Goal: Task Accomplishment & Management: Manage account settings

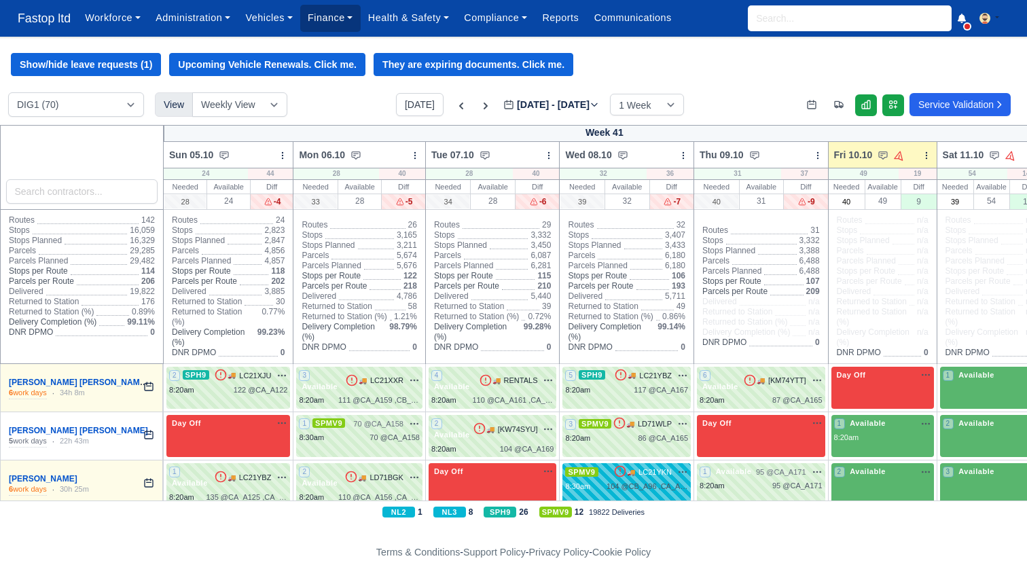
click at [314, 19] on link "Finance" at bounding box center [330, 18] width 60 height 26
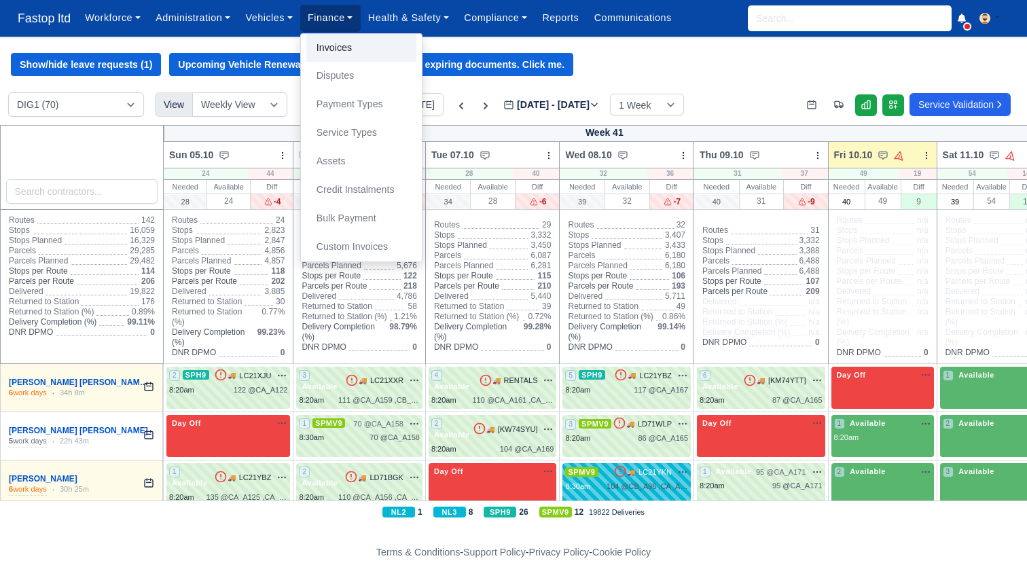
click at [338, 42] on link "Invoices" at bounding box center [361, 48] width 110 height 29
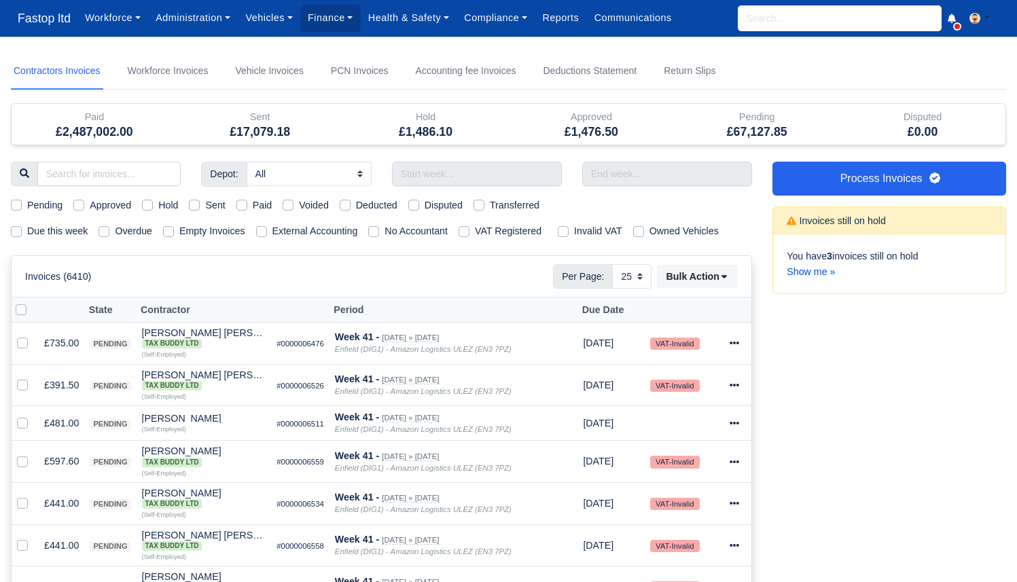
select select "25"
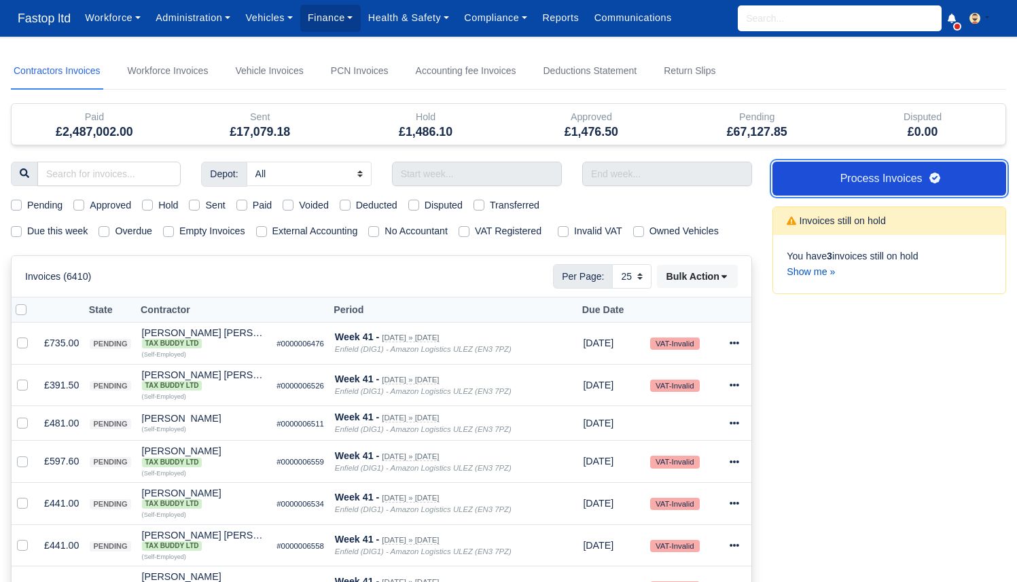
click at [804, 177] on link "Process Invoices" at bounding box center [889, 179] width 234 height 34
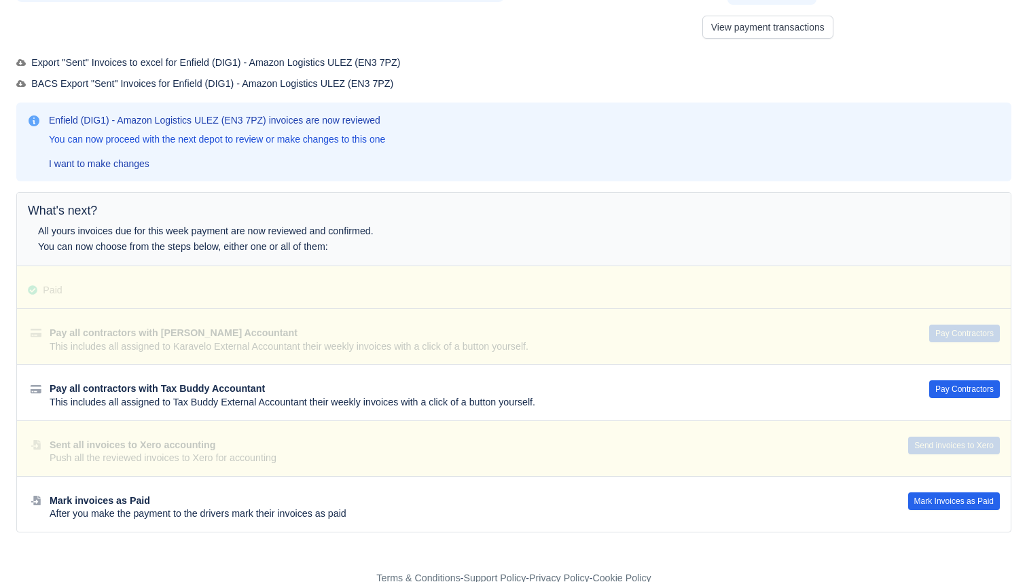
scroll to position [126, 0]
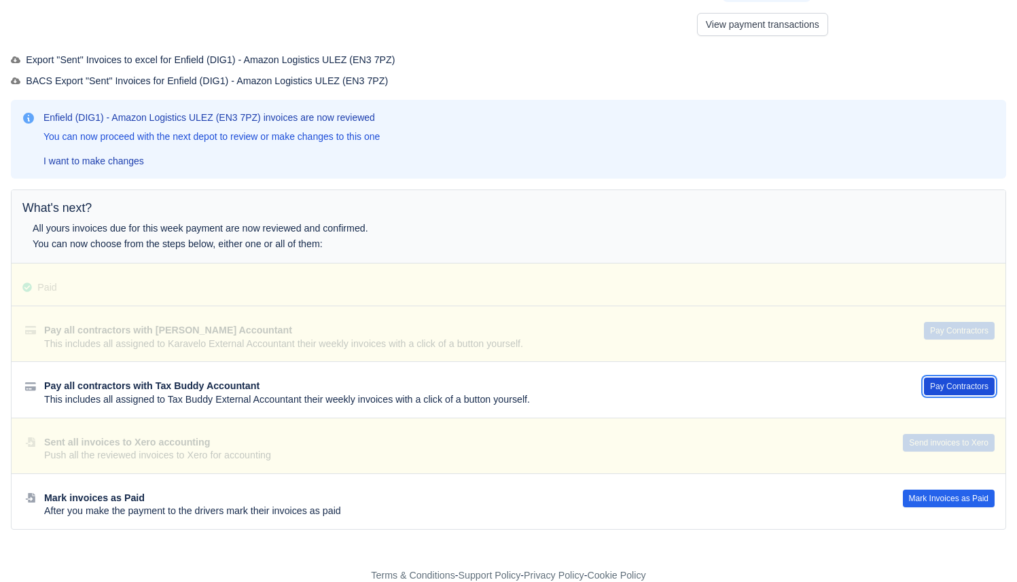
click at [964, 390] on button "Pay Contractors" at bounding box center [959, 387] width 71 height 18
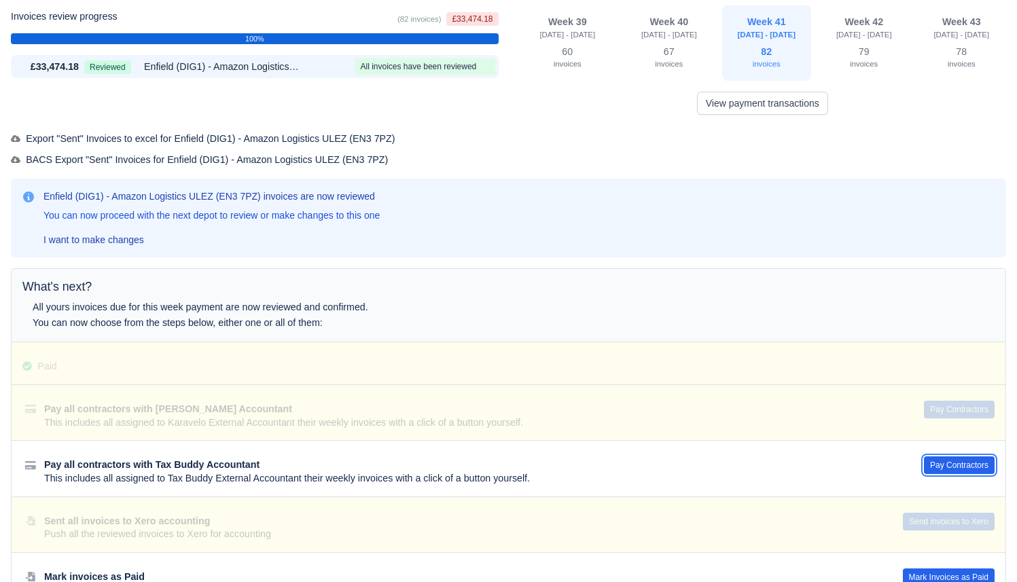
scroll to position [43, 0]
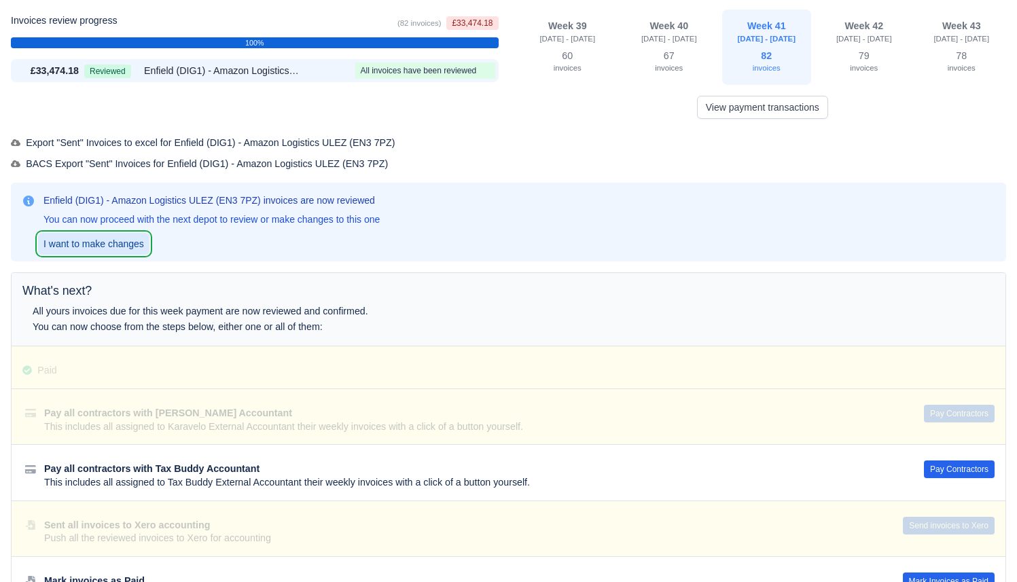
click at [91, 242] on link "I want to make changes" at bounding box center [93, 244] width 111 height 22
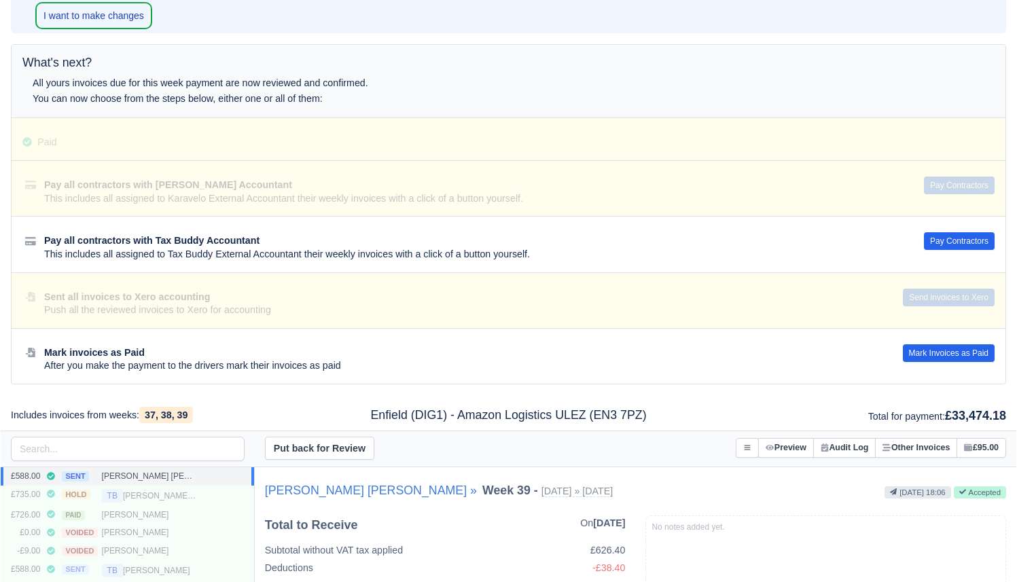
scroll to position [643, 0]
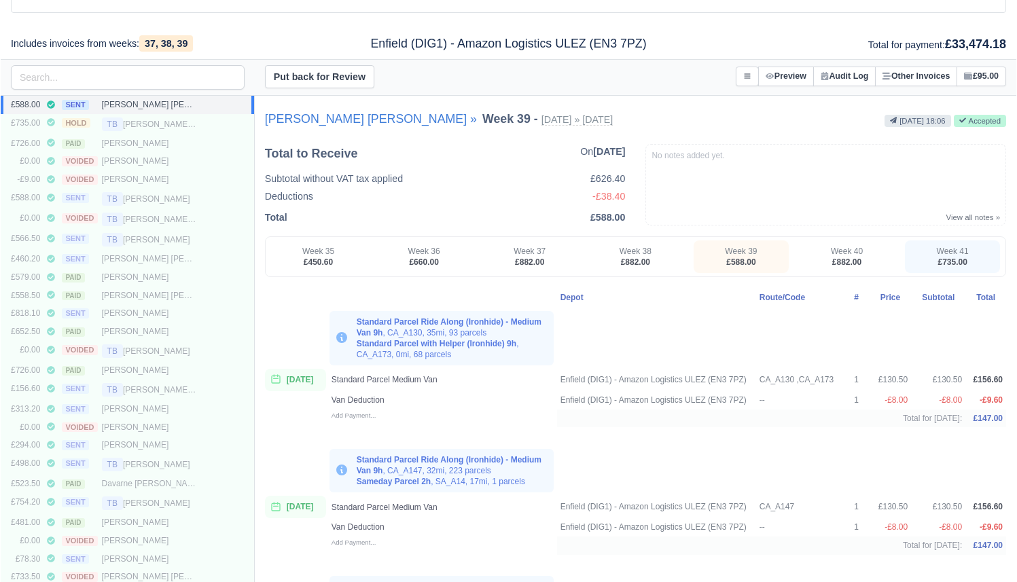
click at [168, 390] on div "TB BETHANEY CRYSTAL SMITH SUNDAR" at bounding box center [149, 390] width 95 height 14
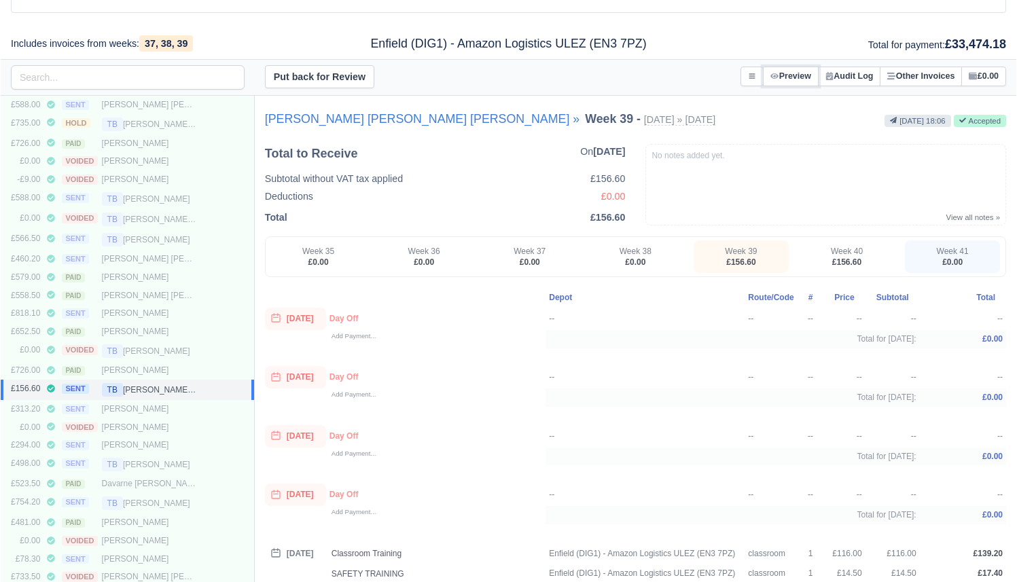
click at [789, 81] on button "Preview" at bounding box center [791, 77] width 56 height 20
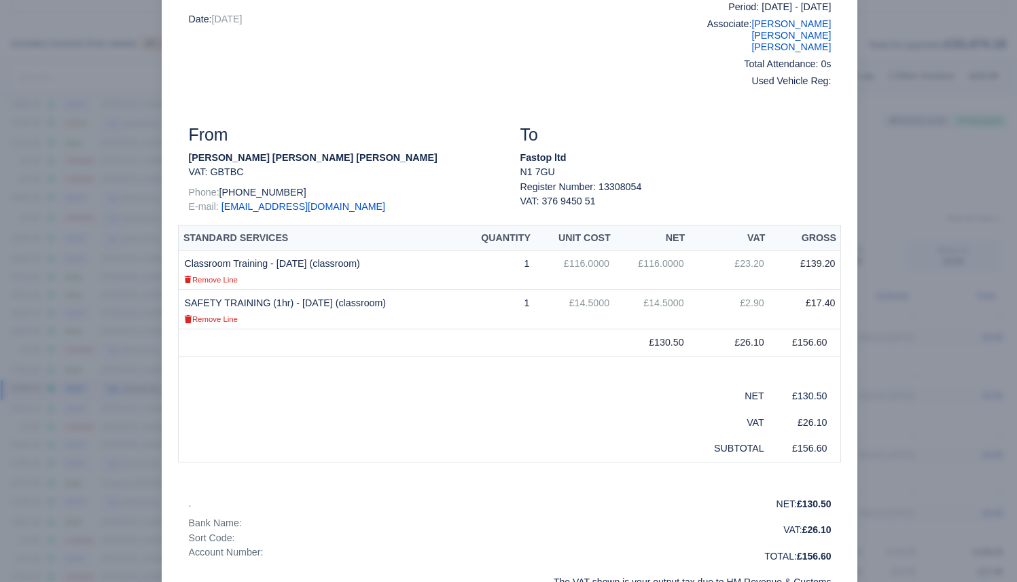
scroll to position [94, 0]
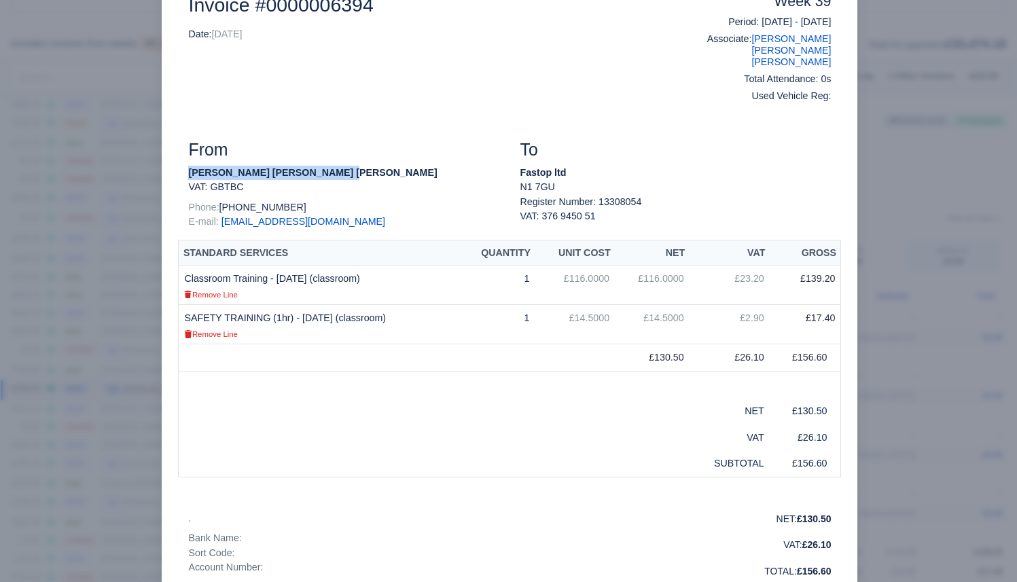
drag, startPoint x: 380, startPoint y: 168, endPoint x: 168, endPoint y: 170, distance: 211.2
click at [168, 170] on div "Document Invoice #0000006394 Date: 27/09/2025 Week 39 Period: 21/09/2025 - 27/0…" at bounding box center [509, 357] width 695 height 792
copy strong "[PERSON_NAME] [PERSON_NAME] [PERSON_NAME]"
click at [949, 117] on div at bounding box center [508, 291] width 1017 height 582
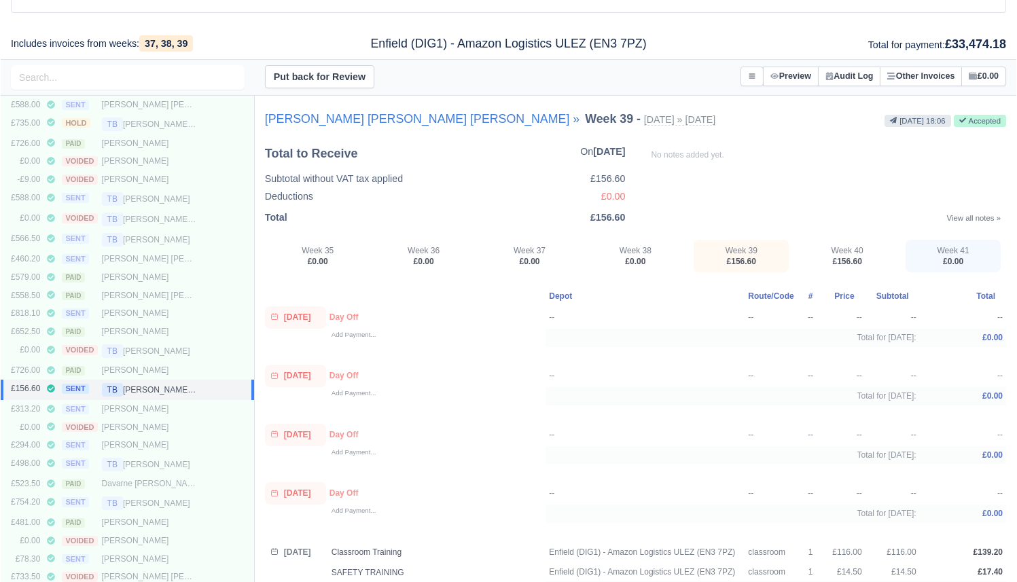
scroll to position [643, 0]
click at [740, 71] on button at bounding box center [751, 77] width 23 height 20
click at [698, 106] on link "Put on Hold" at bounding box center [687, 104] width 152 height 24
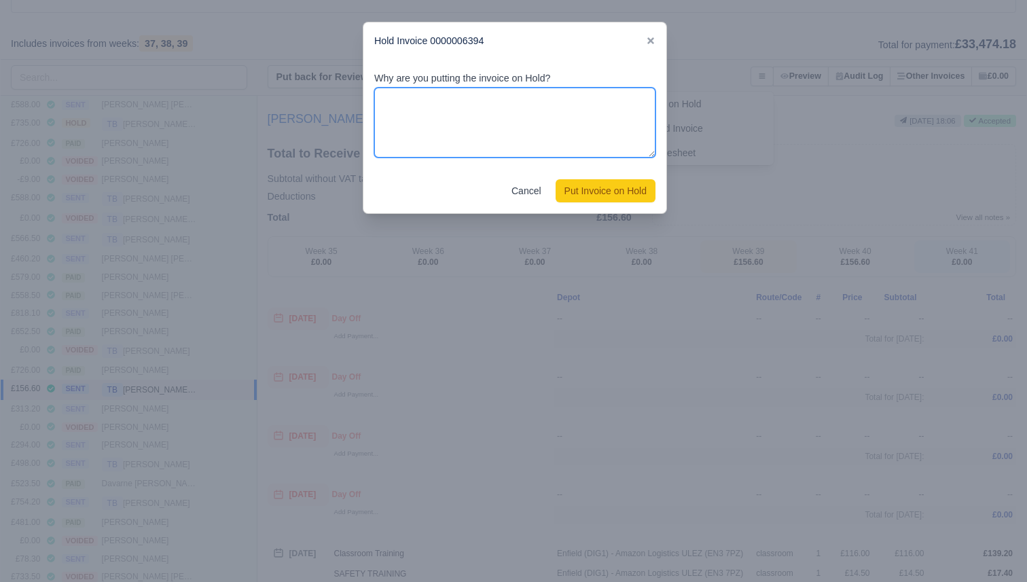
click at [454, 128] on textarea "Why are you putting the invoice on Hold?" at bounding box center [514, 123] width 281 height 71
paste textarea "[PERSON_NAME] [PERSON_NAME] [PERSON_NAME]"
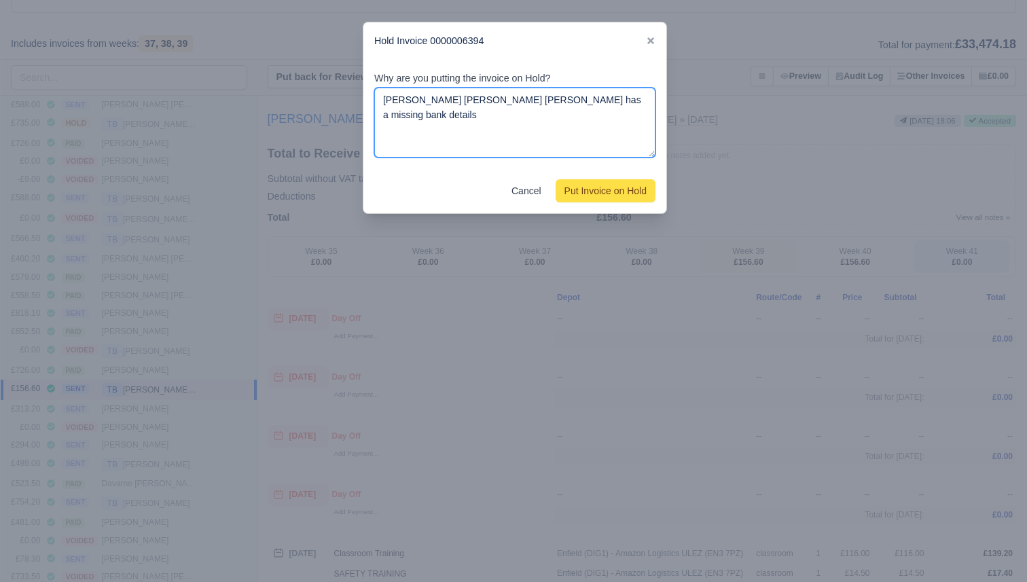
type textarea "BETHANEY CRYSTAL SMITH SUNDAR has a missing bank details"
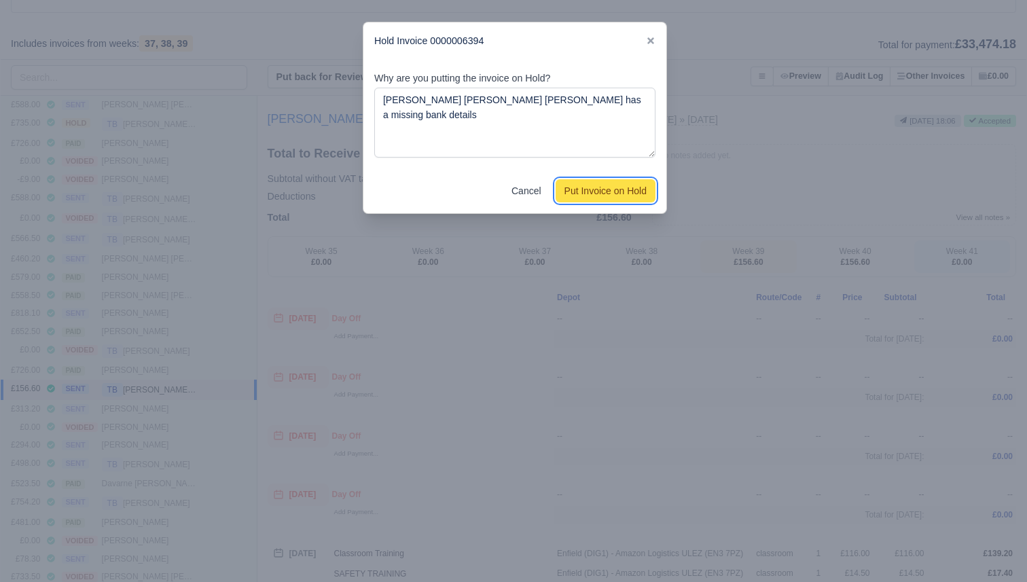
click at [580, 191] on button "Put Invoice on Hold" at bounding box center [605, 190] width 100 height 23
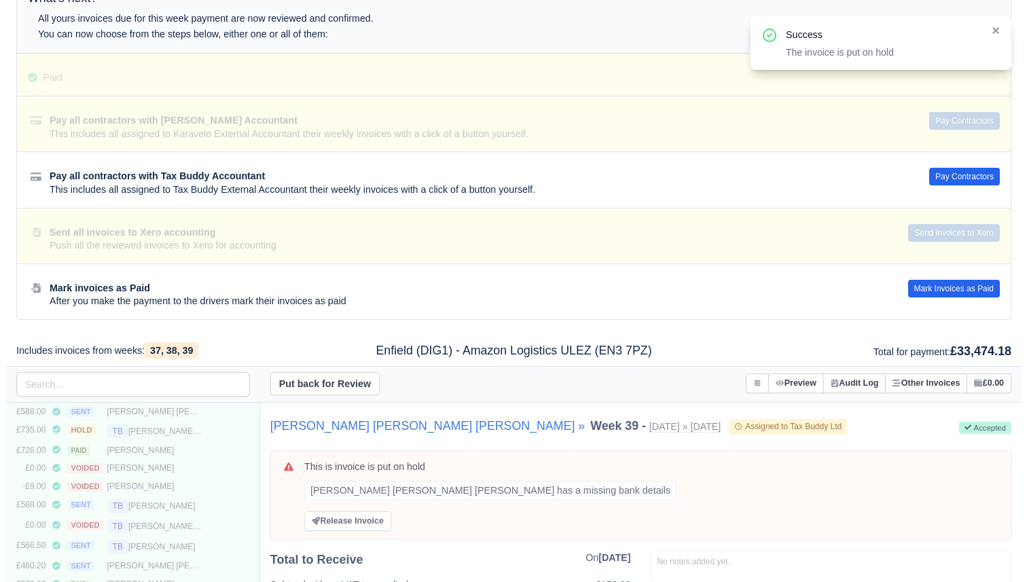
scroll to position [327, 0]
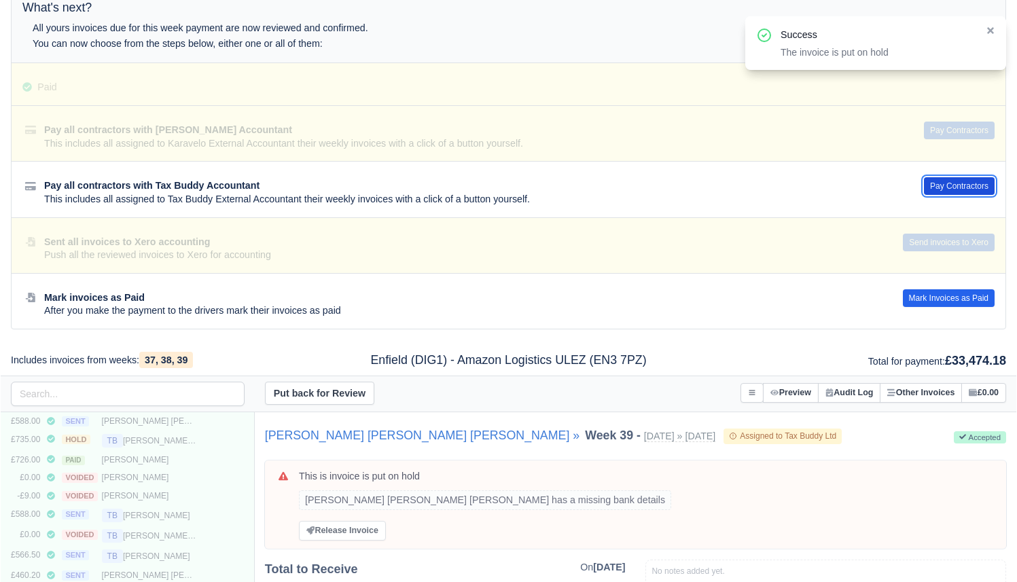
click at [968, 191] on button "Pay Contractors" at bounding box center [959, 186] width 71 height 18
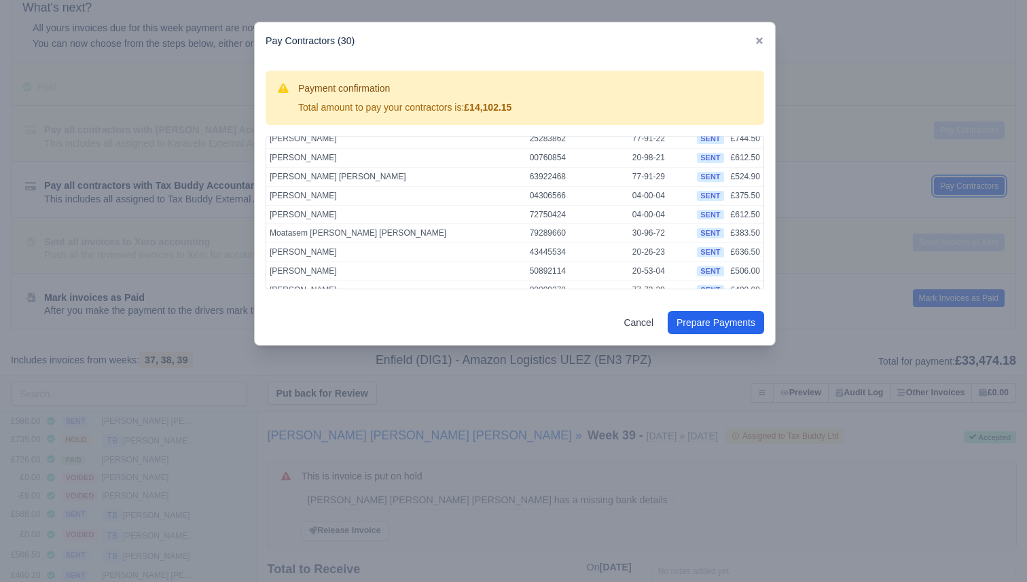
scroll to position [434, 0]
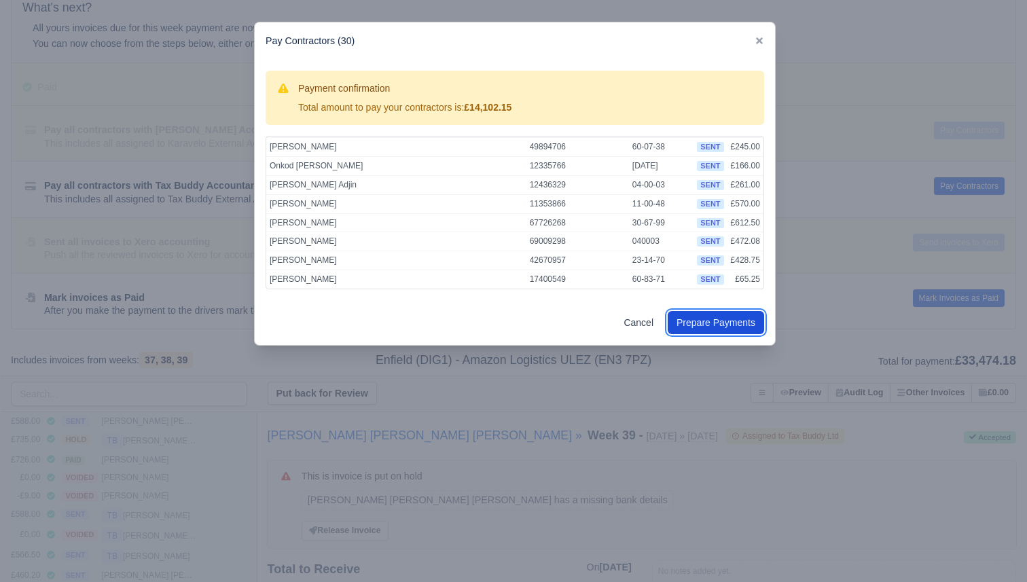
click at [729, 320] on button "Prepare Payments" at bounding box center [716, 322] width 96 height 23
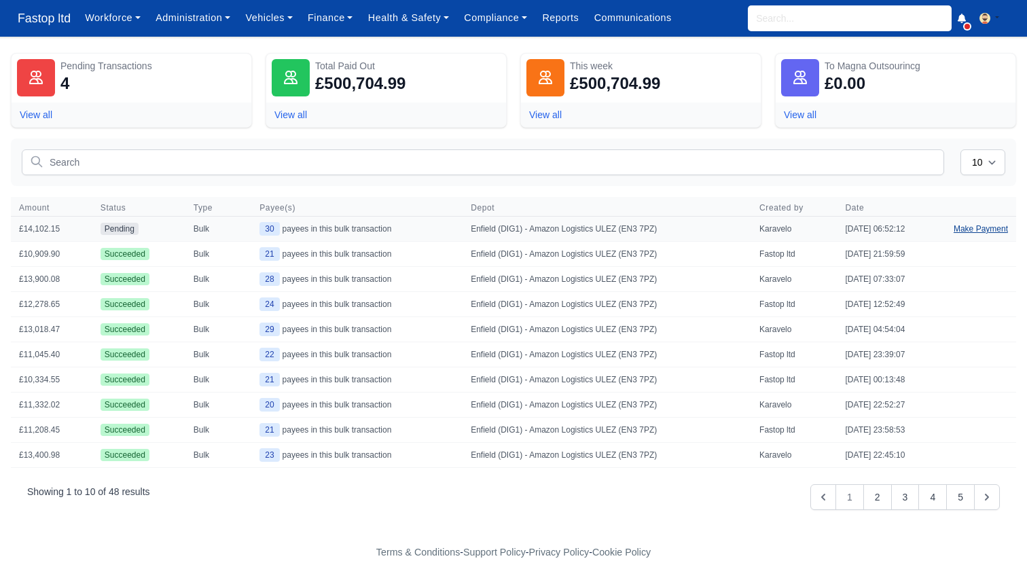
click at [968, 230] on link "Make Payment" at bounding box center [980, 229] width 71 height 24
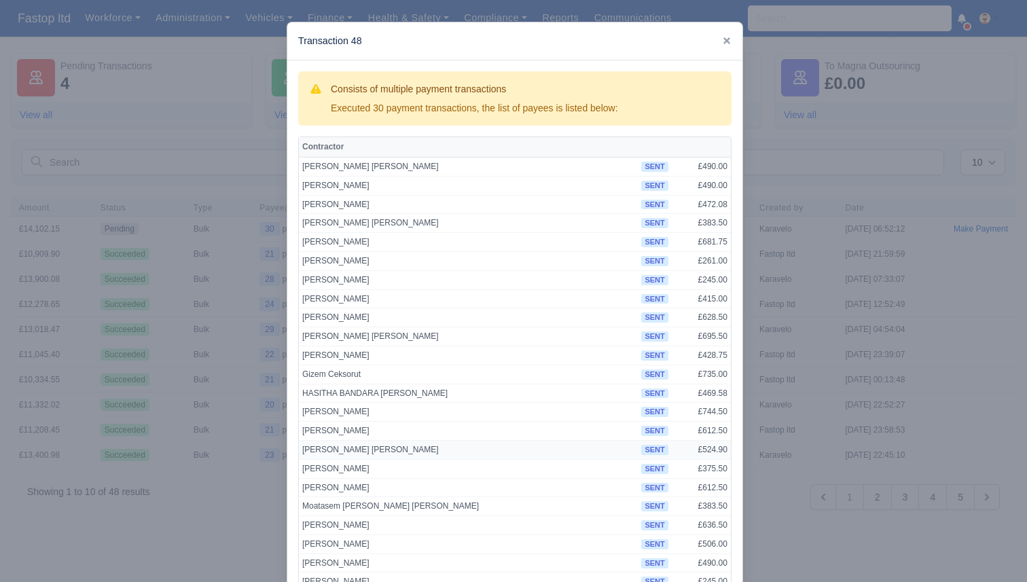
scroll to position [247, 0]
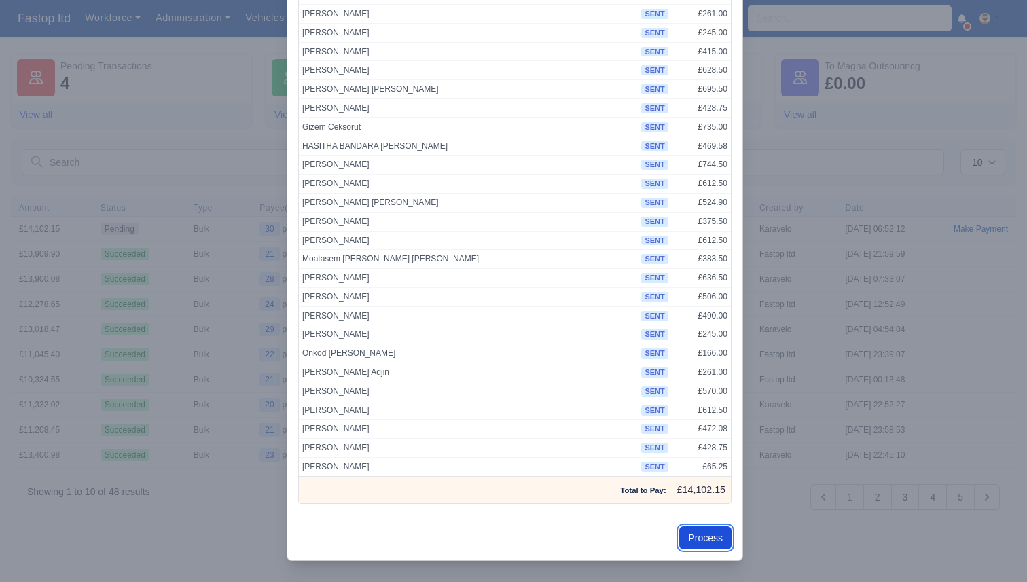
click at [719, 540] on button "Process" at bounding box center [705, 537] width 52 height 23
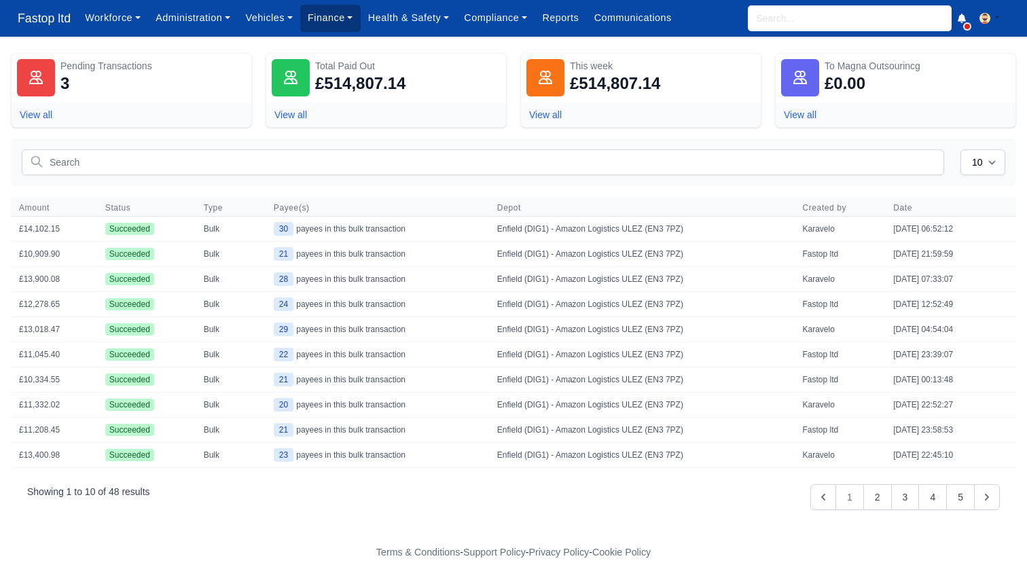
click at [323, 10] on link "Finance" at bounding box center [330, 18] width 60 height 26
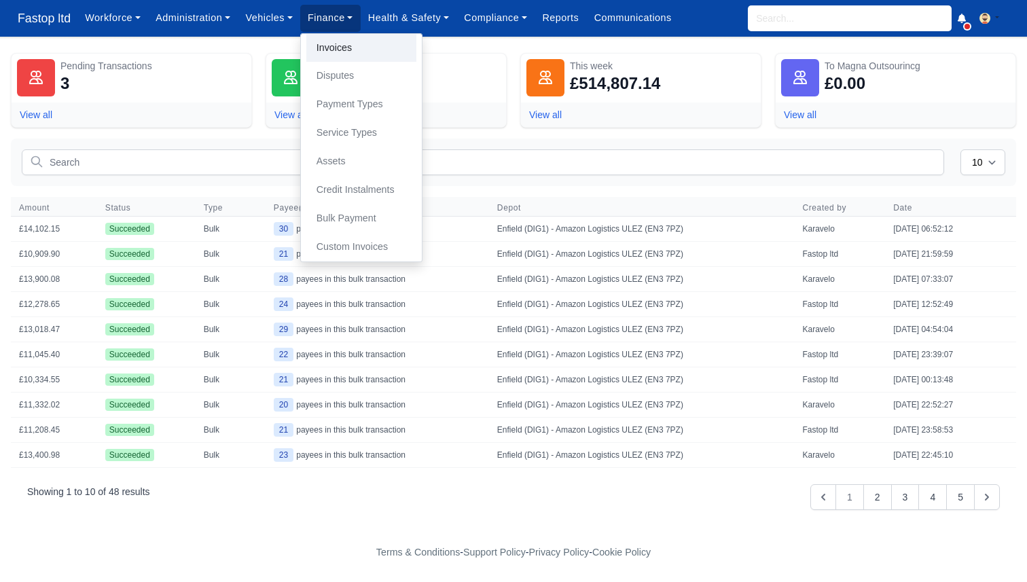
click at [340, 40] on link "Invoices" at bounding box center [361, 48] width 110 height 29
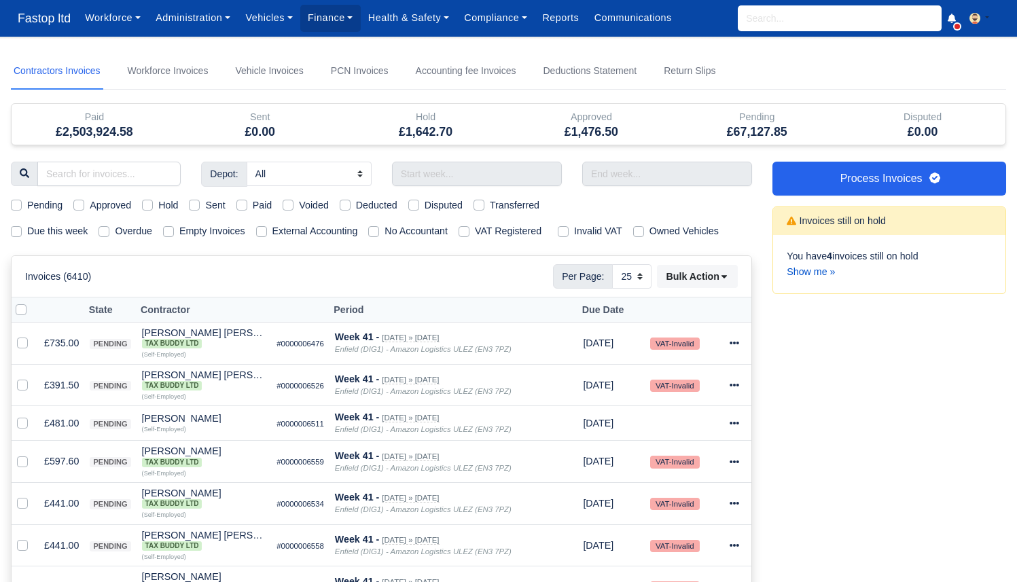
select select "25"
click at [31, 230] on label "Due this week" at bounding box center [57, 231] width 60 height 16
click at [22, 230] on input "Due this week" at bounding box center [16, 228] width 11 height 11
checkbox input "true"
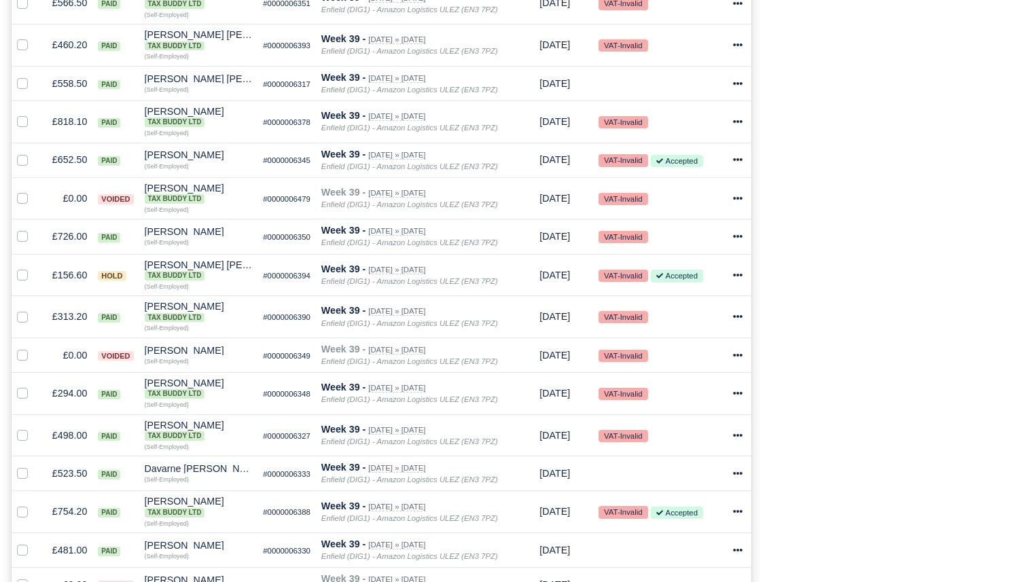
scroll to position [932, 0]
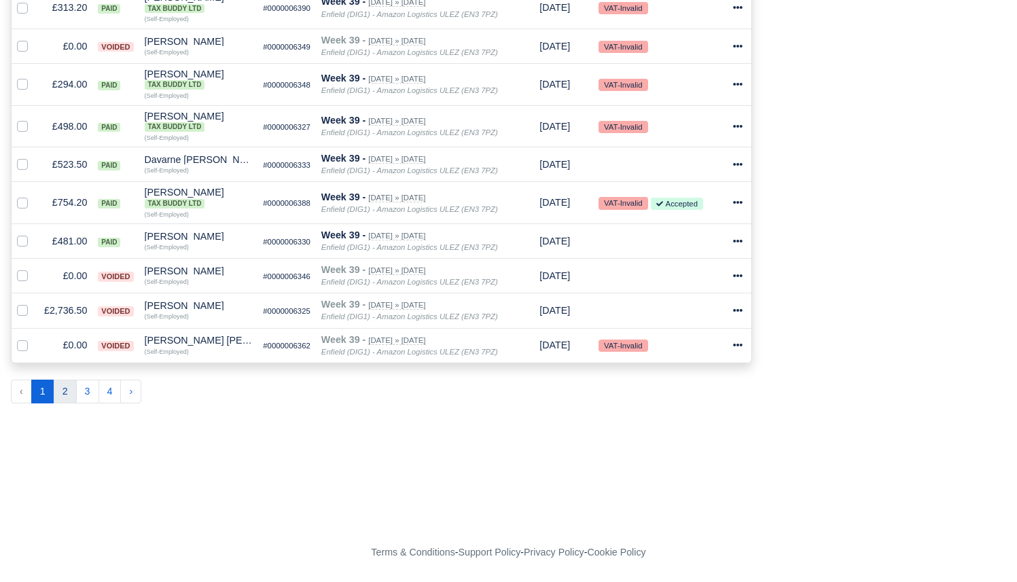
click at [60, 389] on button "2" at bounding box center [65, 392] width 23 height 24
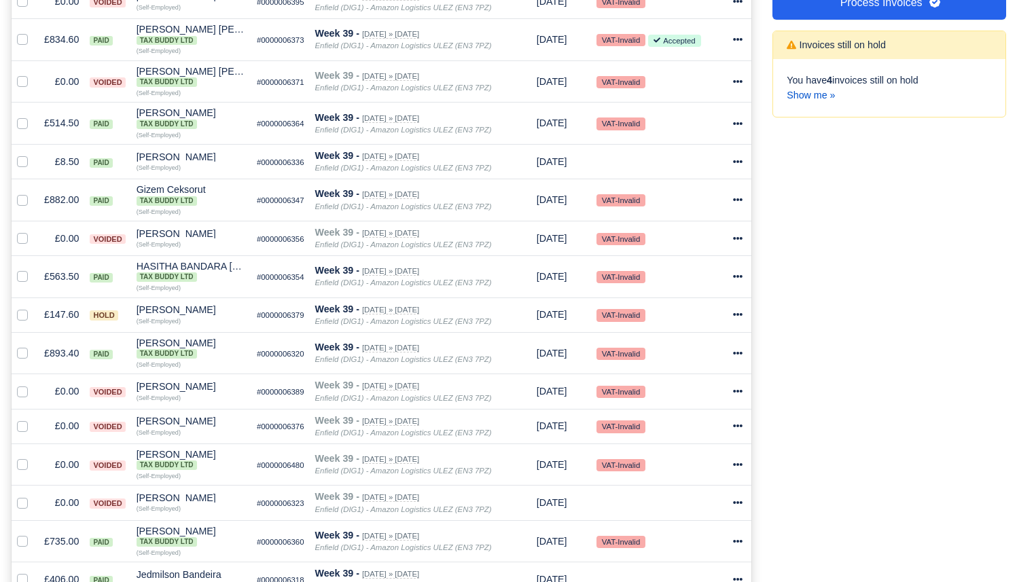
scroll to position [902, 0]
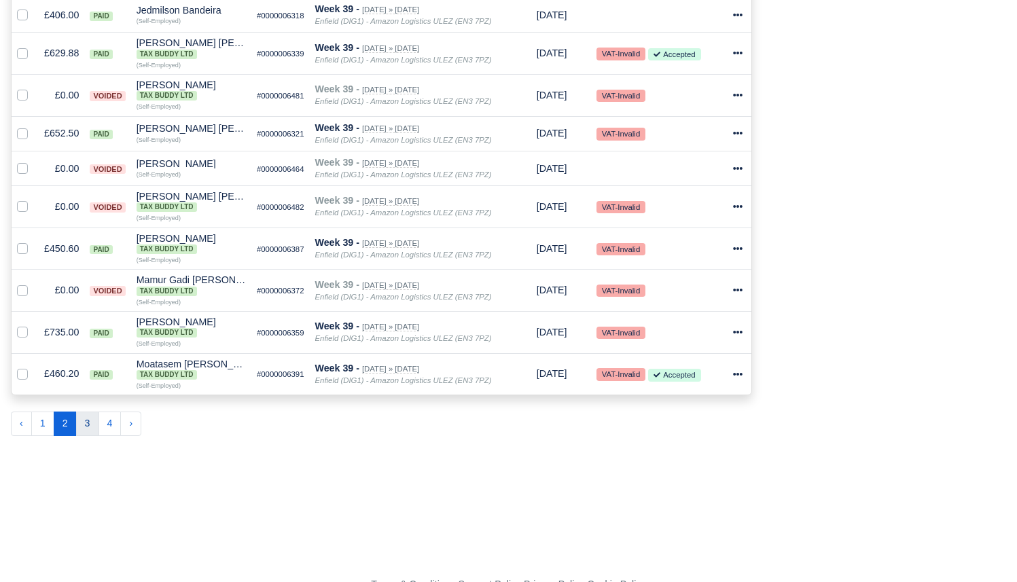
click at [84, 426] on button "3" at bounding box center [87, 424] width 23 height 24
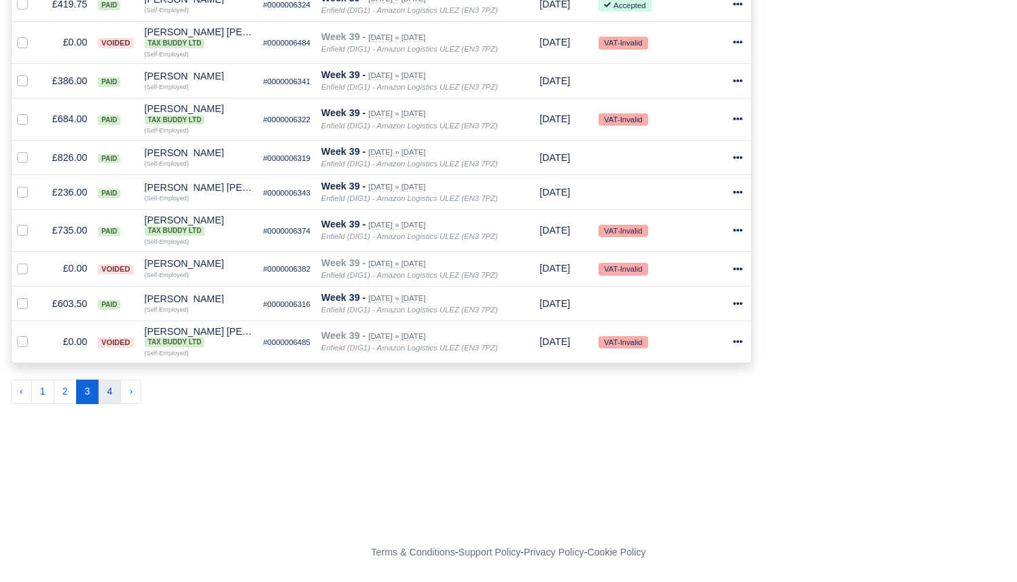
click at [112, 386] on button "4" at bounding box center [109, 392] width 23 height 24
